Goal: Understand process/instructions: Learn how to perform a task or action

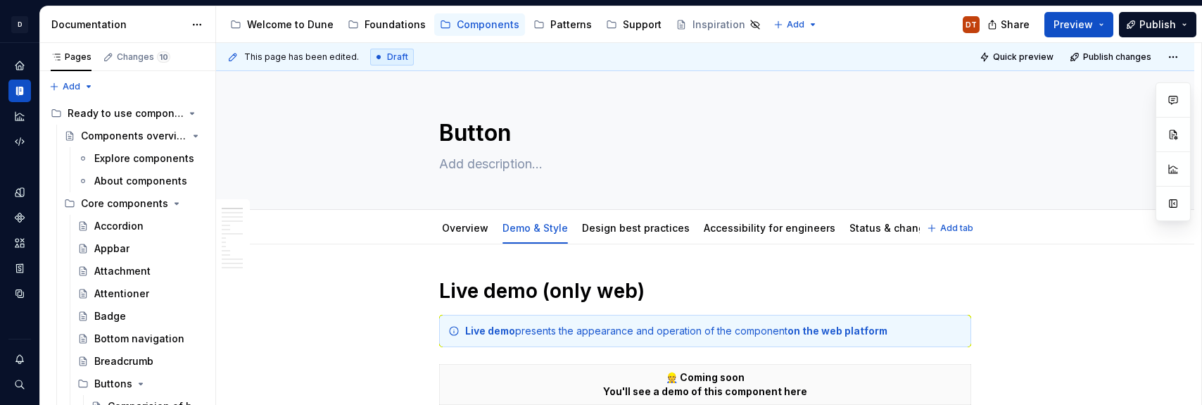
type textarea "*"
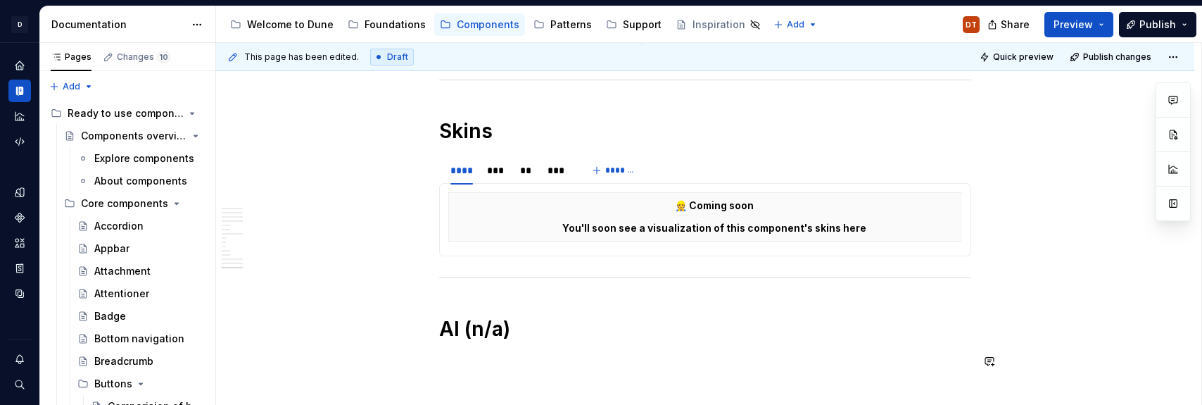
scroll to position [2827, 0]
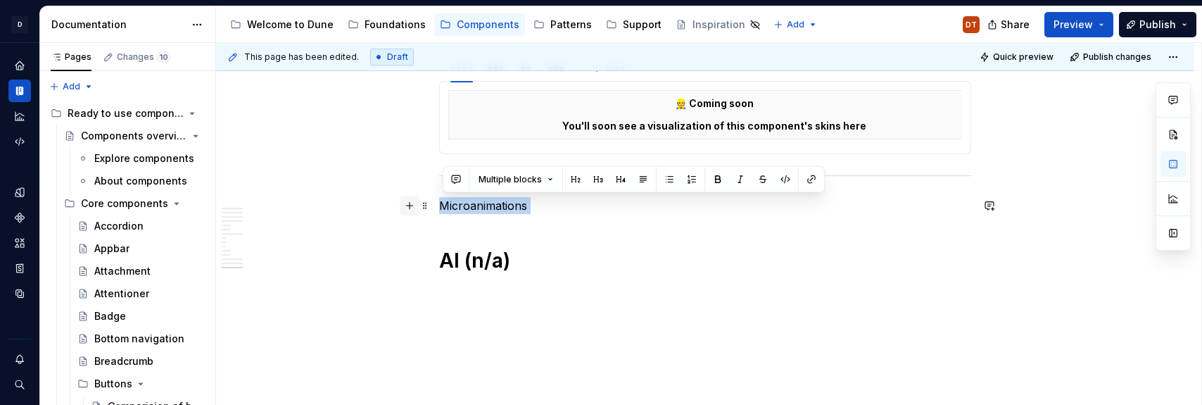
drag, startPoint x: 559, startPoint y: 215, endPoint x: 407, endPoint y: 203, distance: 153.1
click at [506, 182] on span "Multiple blocks" at bounding box center [509, 179] width 63 height 11
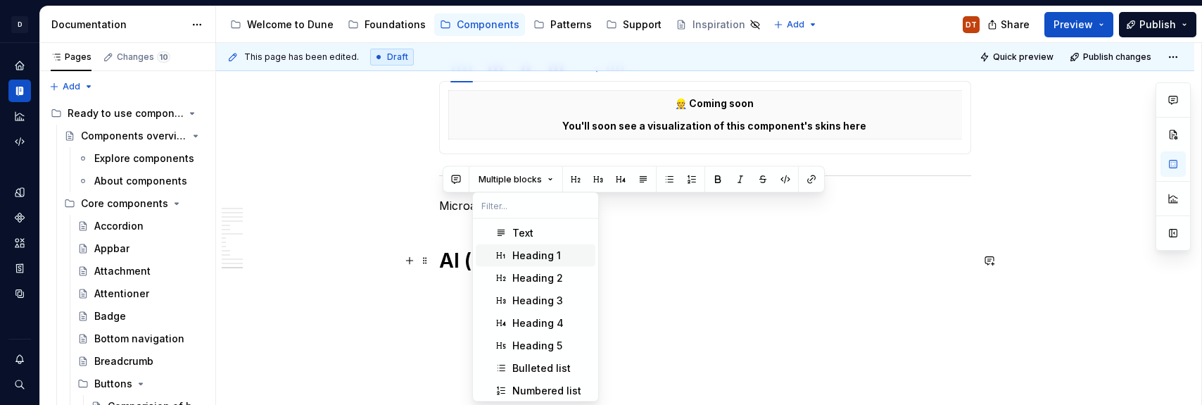
click at [554, 250] on div "Heading 1" at bounding box center [536, 255] width 49 height 14
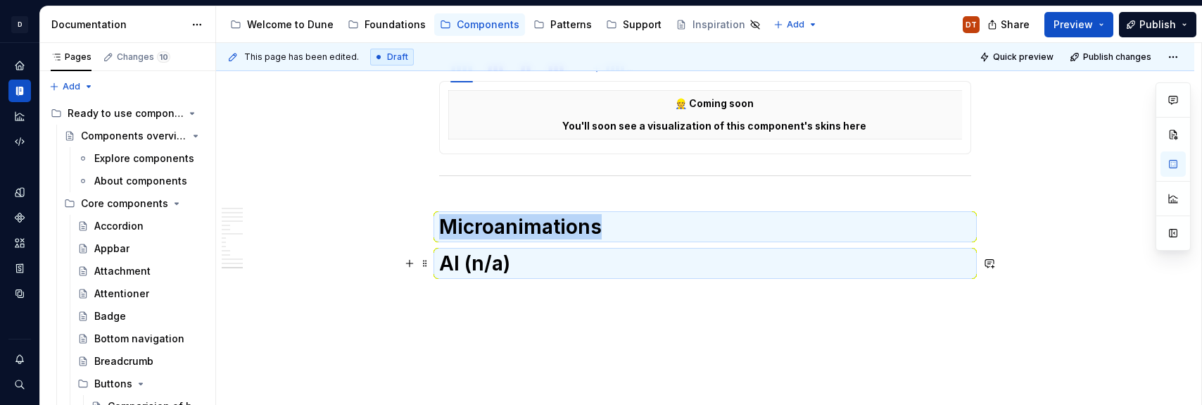
click at [495, 269] on h1 "AI (n/a)" at bounding box center [705, 262] width 532 height 25
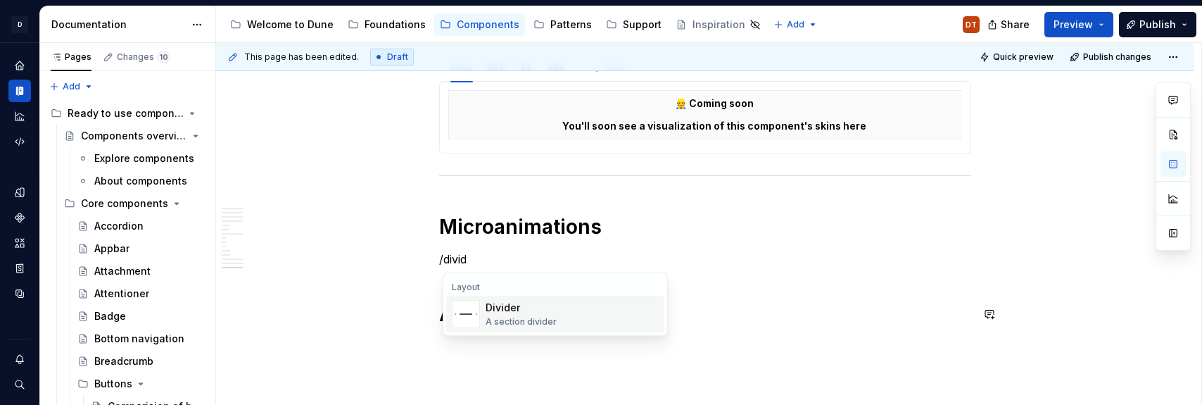
click at [531, 324] on div "A section divider" at bounding box center [520, 321] width 71 height 11
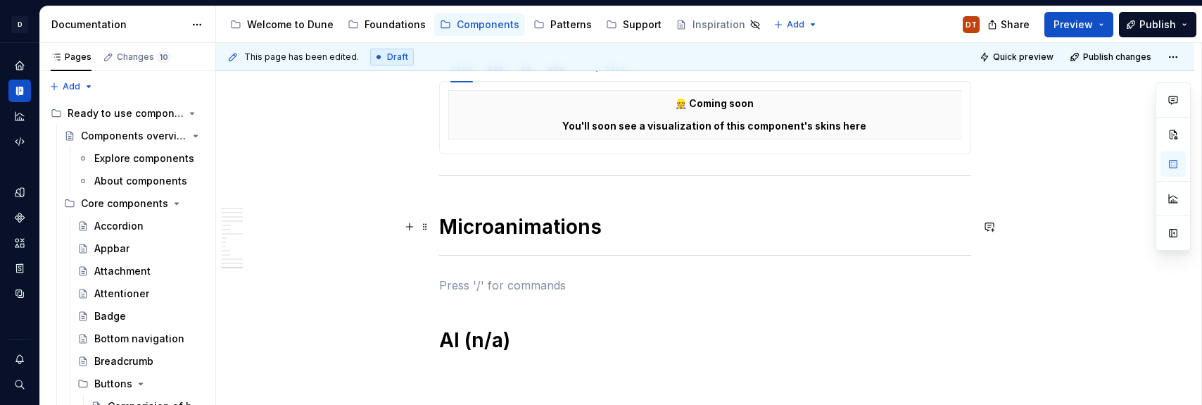
click at [682, 238] on h1 "Microanimations" at bounding box center [705, 226] width 532 height 25
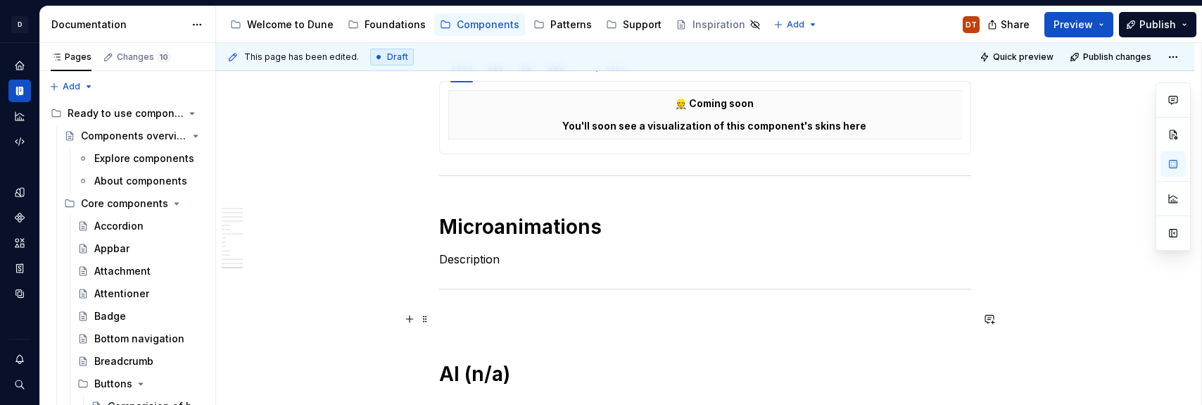
click at [794, 315] on p at bounding box center [705, 318] width 532 height 17
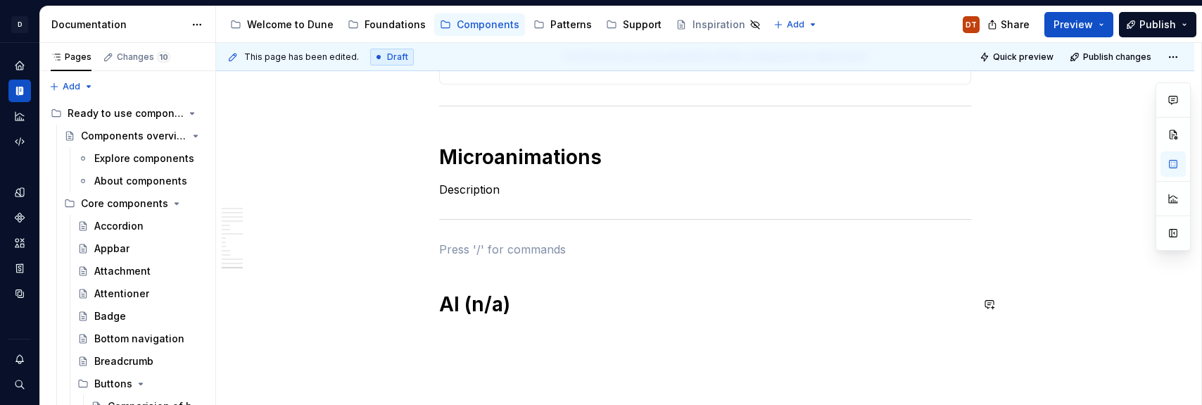
scroll to position [2900, 0]
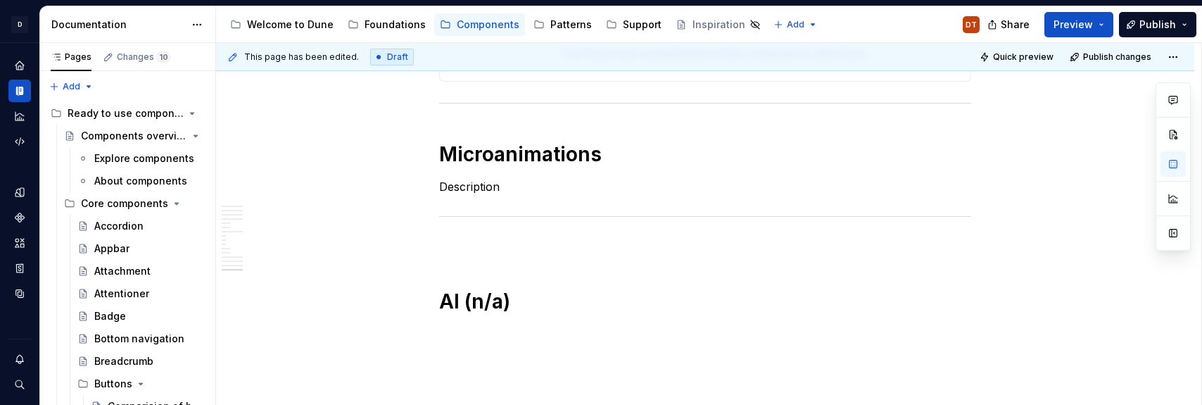
type textarea "*"
